Goal: Navigation & Orientation: Find specific page/section

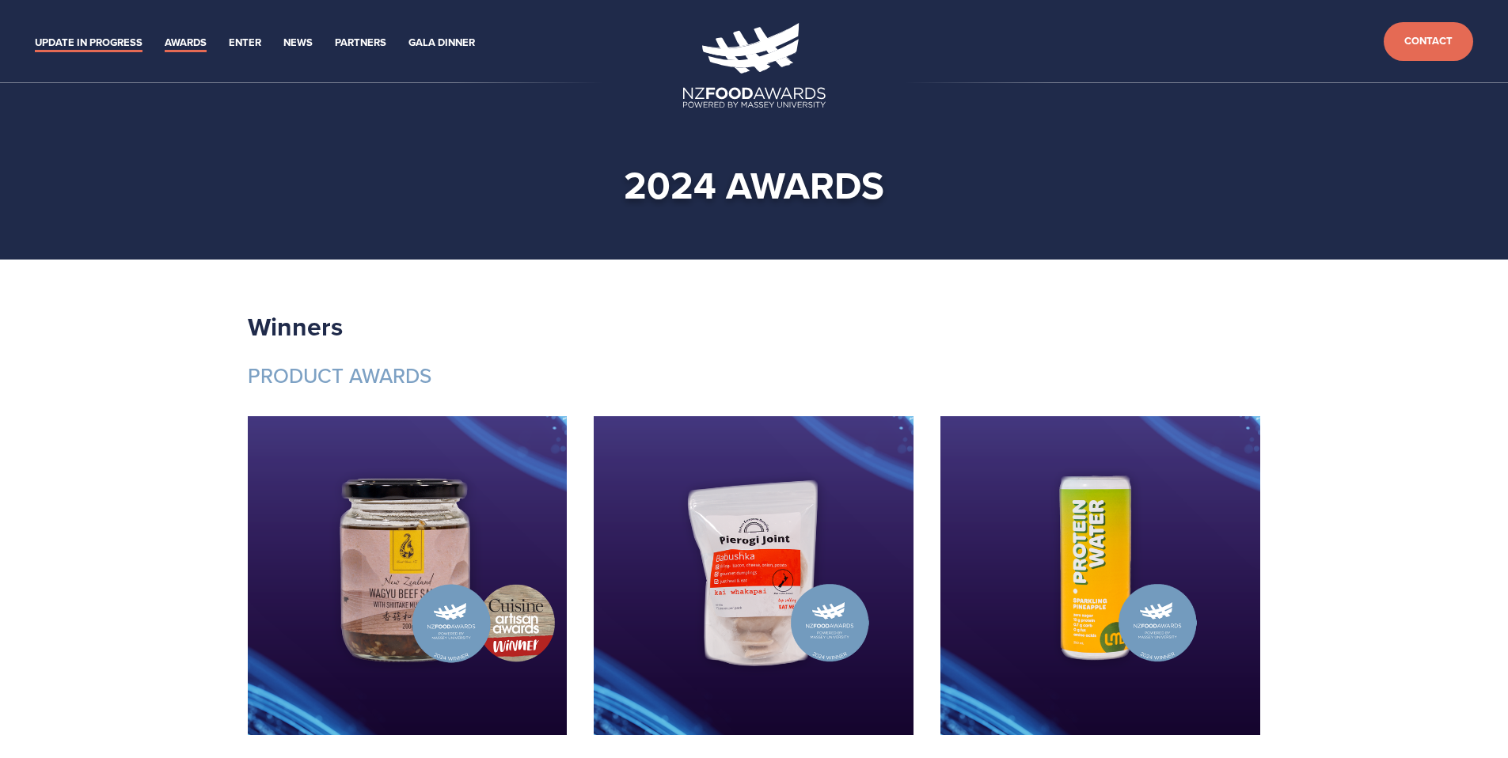
click at [114, 49] on link "Update in Progress" at bounding box center [89, 43] width 108 height 18
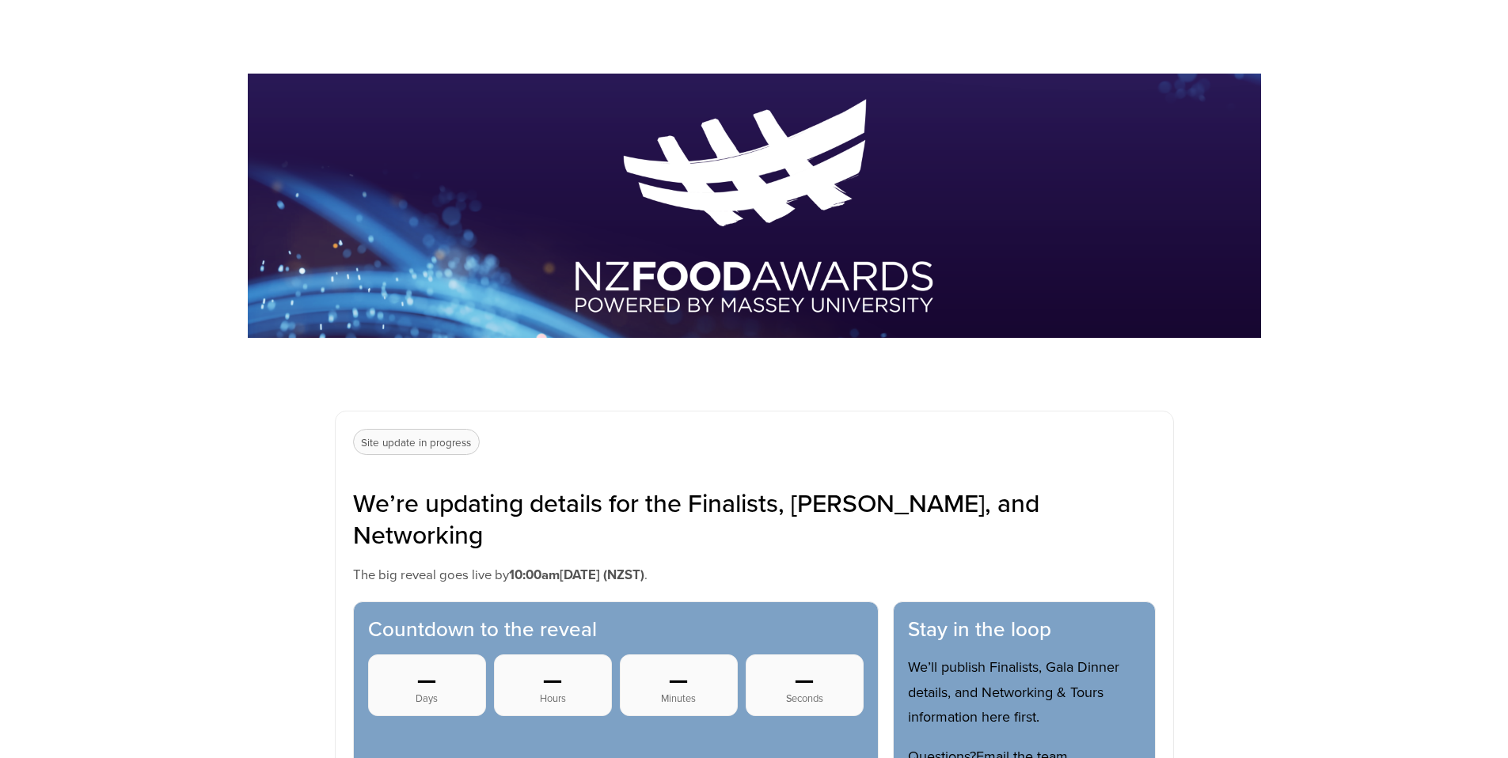
scroll to position [244, 0]
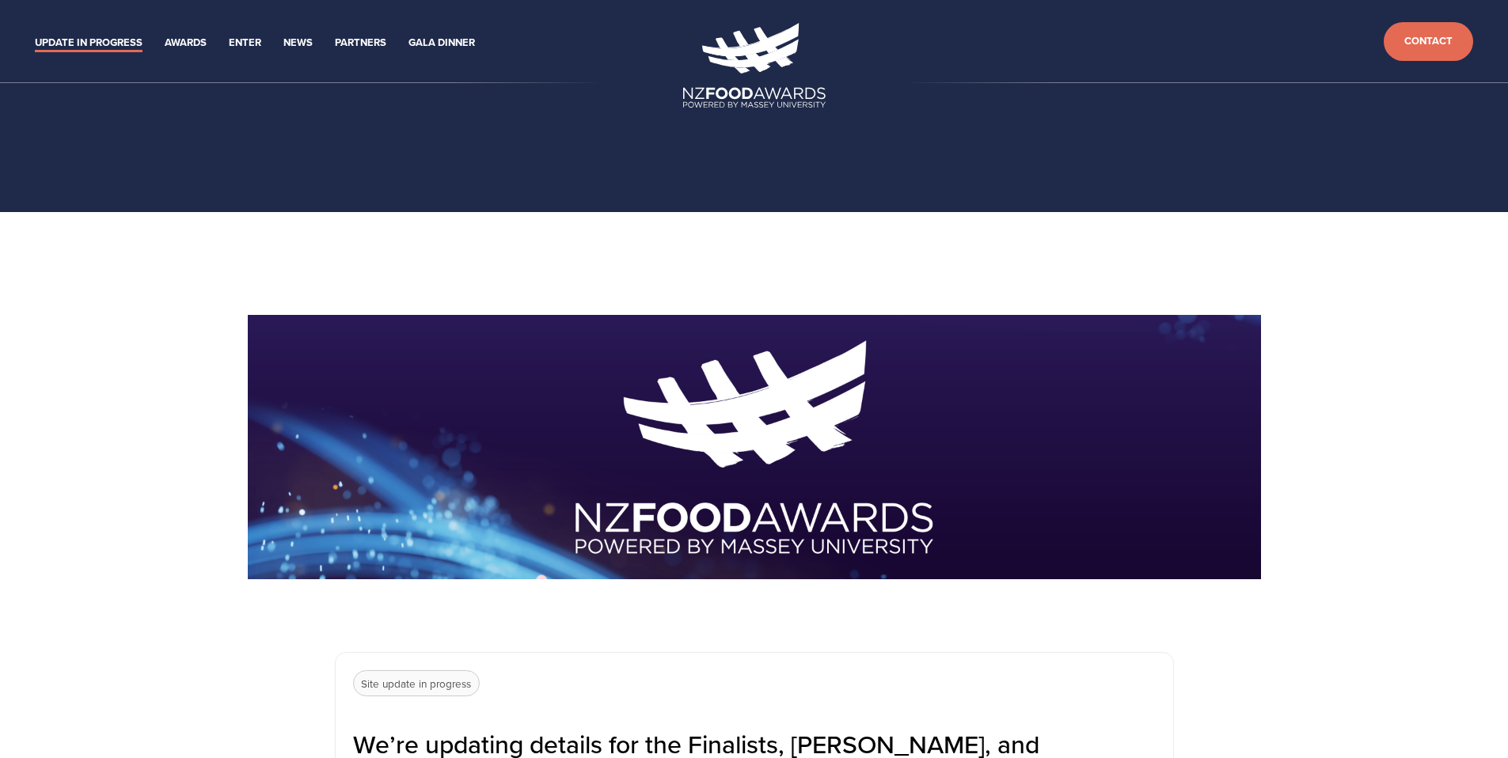
scroll to position [269, 0]
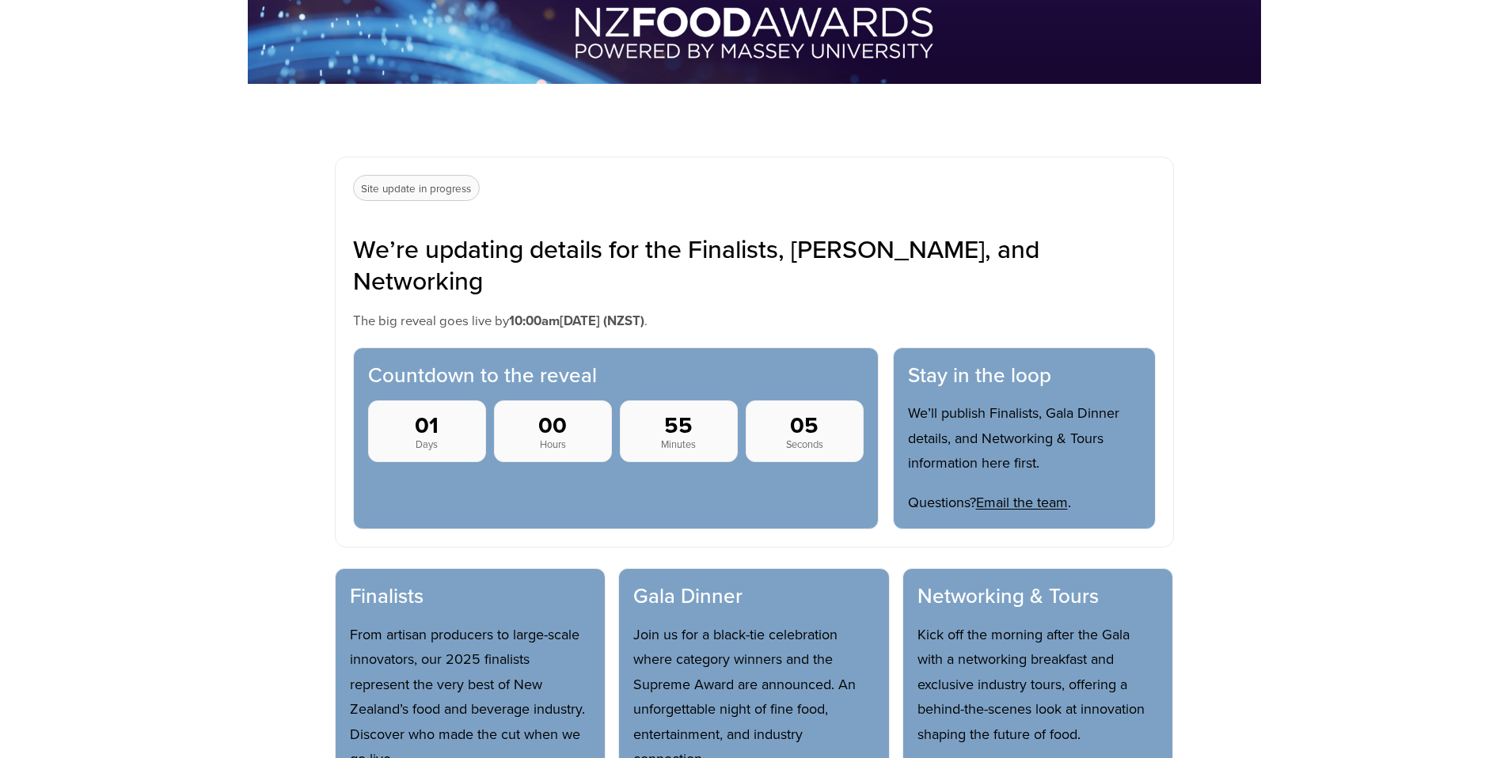
scroll to position [421, 0]
